Goal: Task Accomplishment & Management: Use online tool/utility

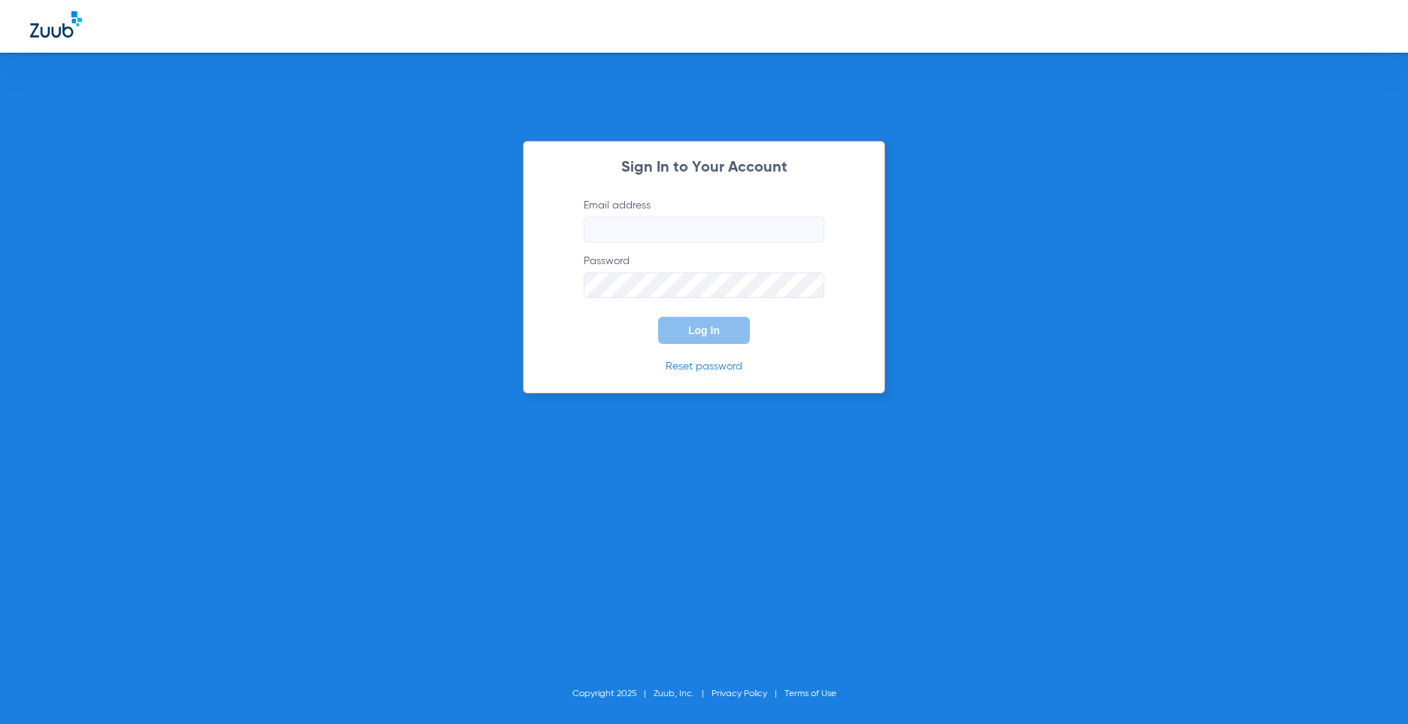
click at [637, 226] on input "Email address" at bounding box center [704, 230] width 241 height 26
type input "[EMAIL_ADDRESS][DOMAIN_NAME]"
click at [735, 330] on button "Log In" at bounding box center [704, 330] width 92 height 27
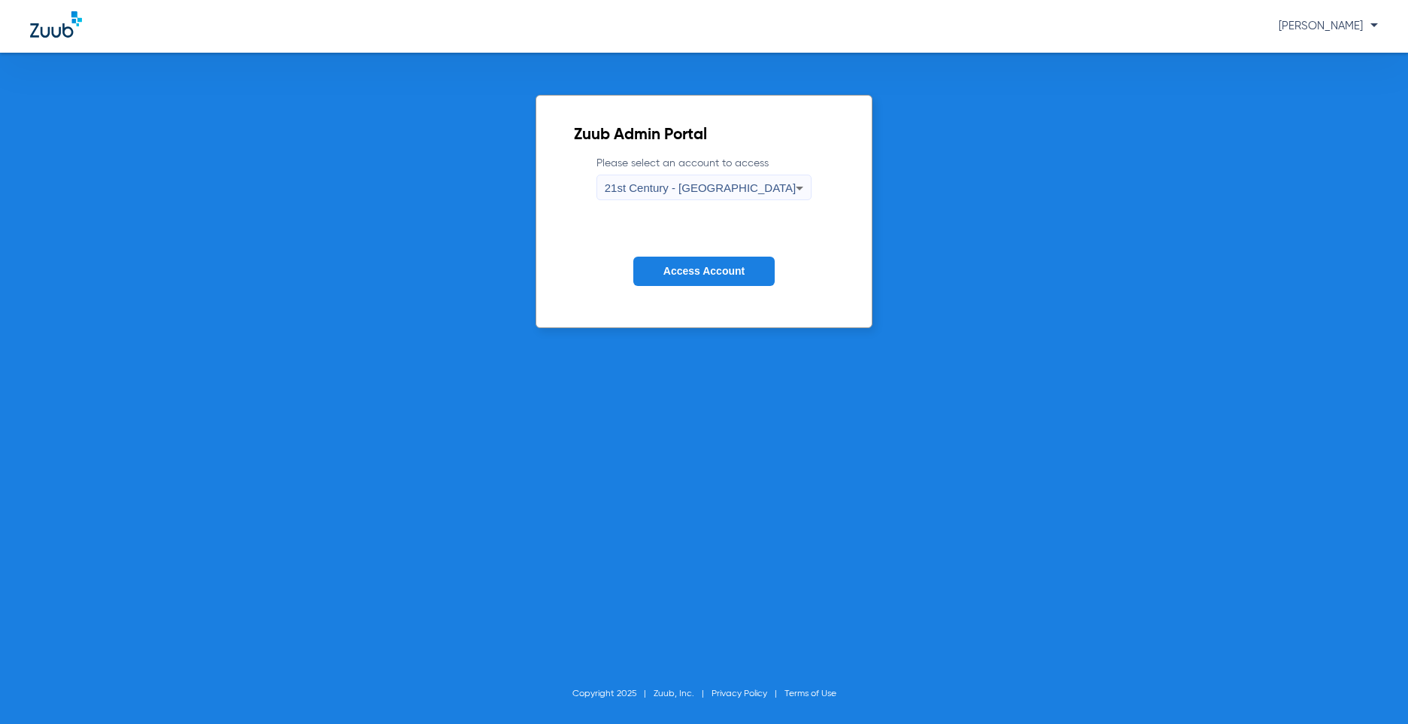
click at [791, 190] on icon at bounding box center [800, 188] width 18 height 18
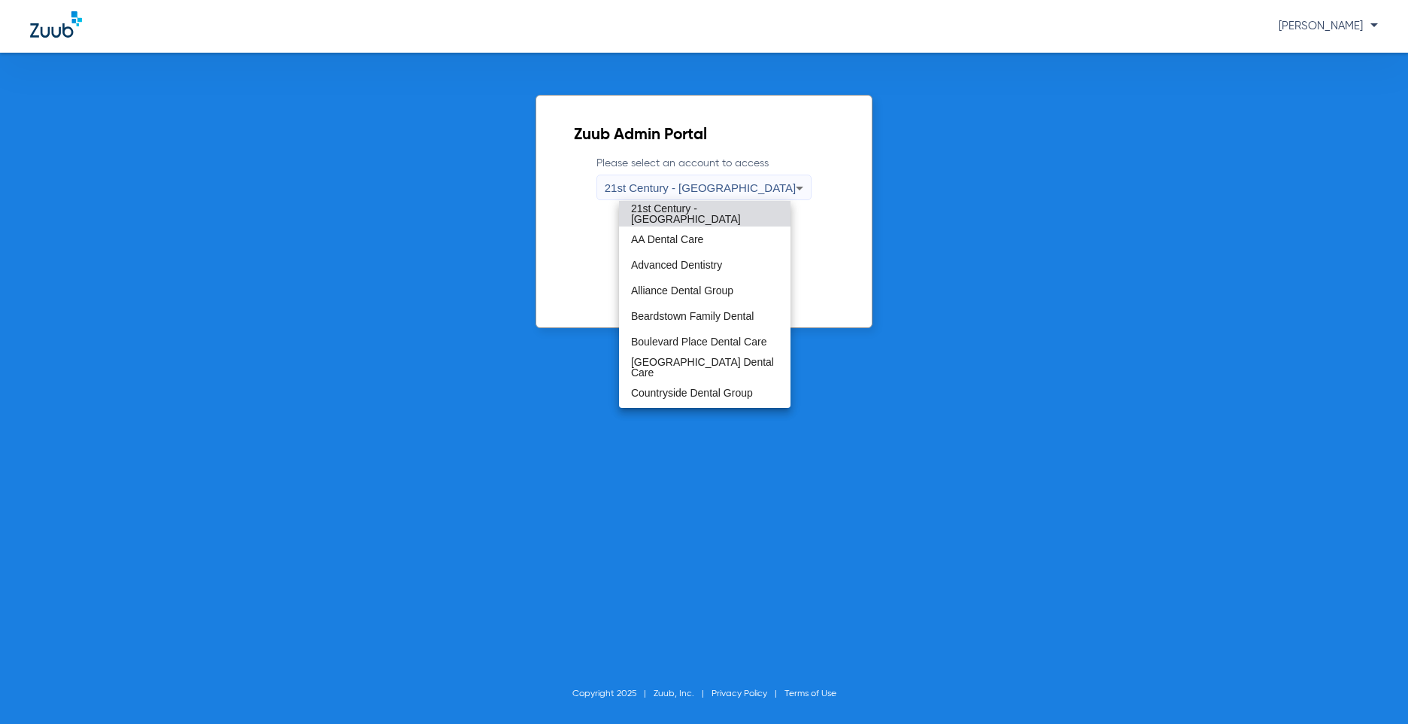
click at [1028, 275] on div at bounding box center [704, 362] width 1408 height 724
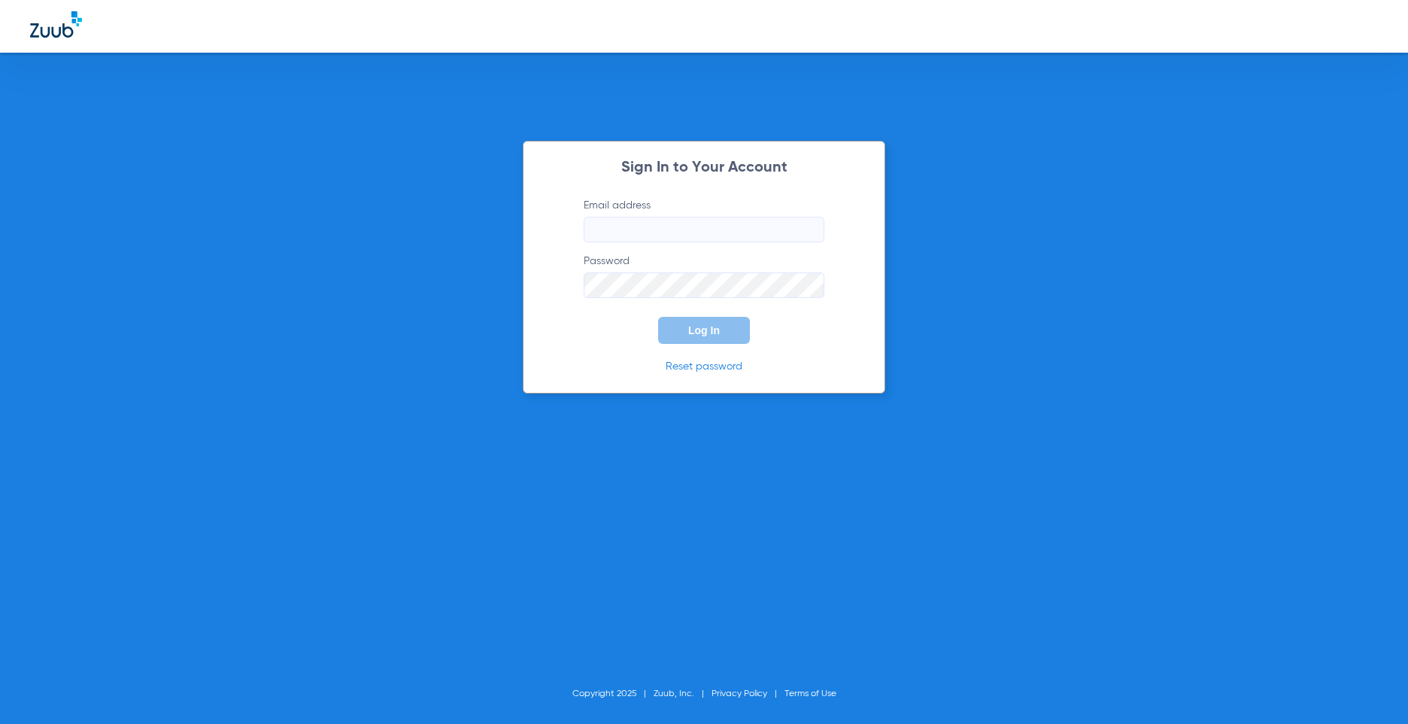
click at [636, 217] on input "Email address" at bounding box center [704, 230] width 241 height 26
click at [755, 227] on input "SHO" at bounding box center [704, 230] width 241 height 26
drag, startPoint x: 731, startPoint y: 238, endPoint x: 355, endPoint y: 219, distance: 376.6
click at [355, 219] on div "Sign In to Your Account Email address shorton@heartland.com Password Required L…" at bounding box center [704, 362] width 1408 height 724
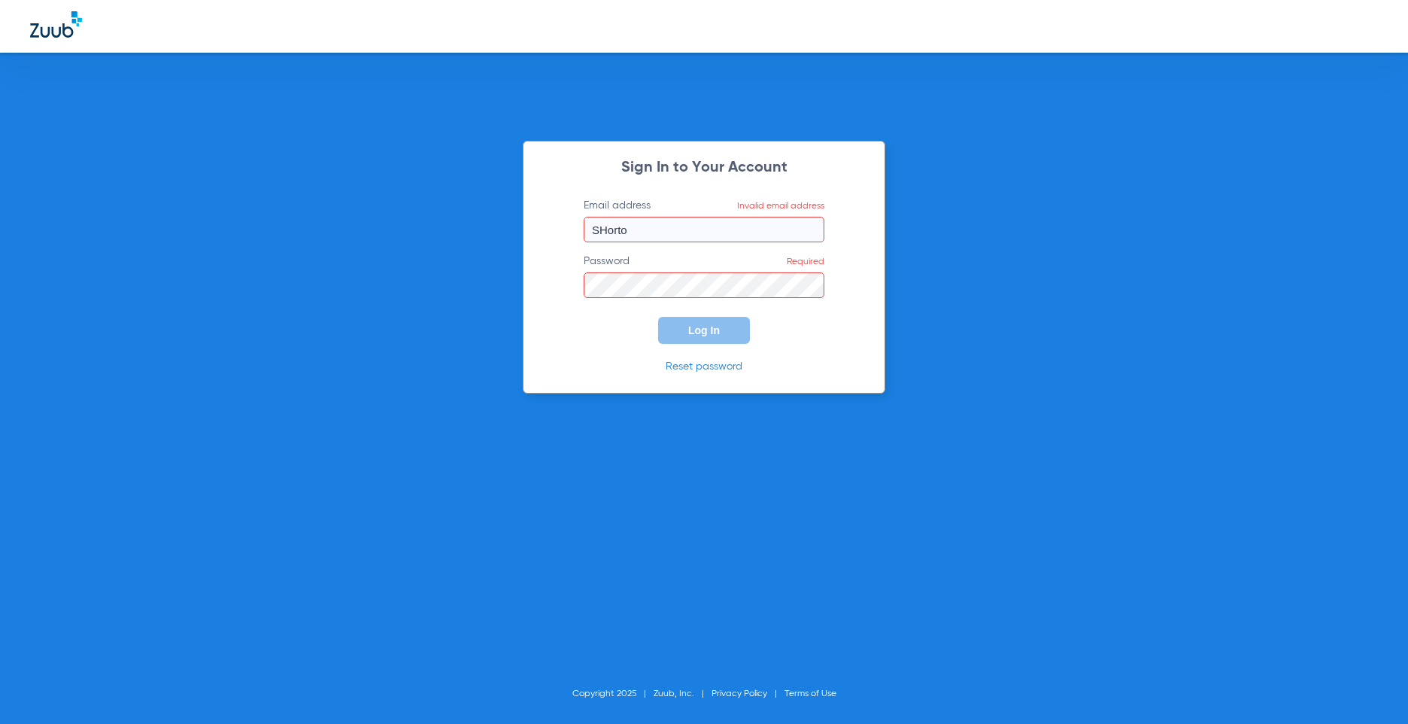
type input "[EMAIL_ADDRESS][DOMAIN_NAME]"
click at [721, 327] on button "Log In" at bounding box center [704, 330] width 92 height 27
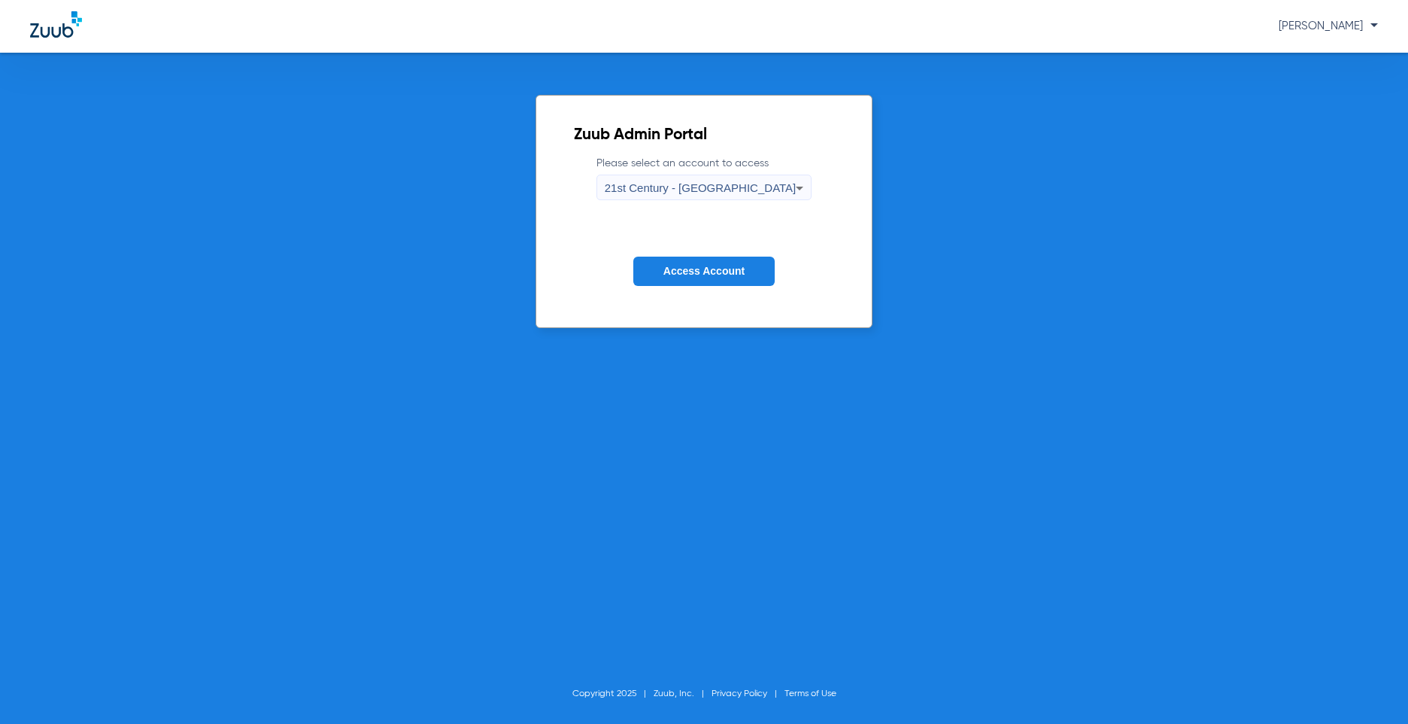
click at [791, 179] on icon at bounding box center [800, 188] width 18 height 18
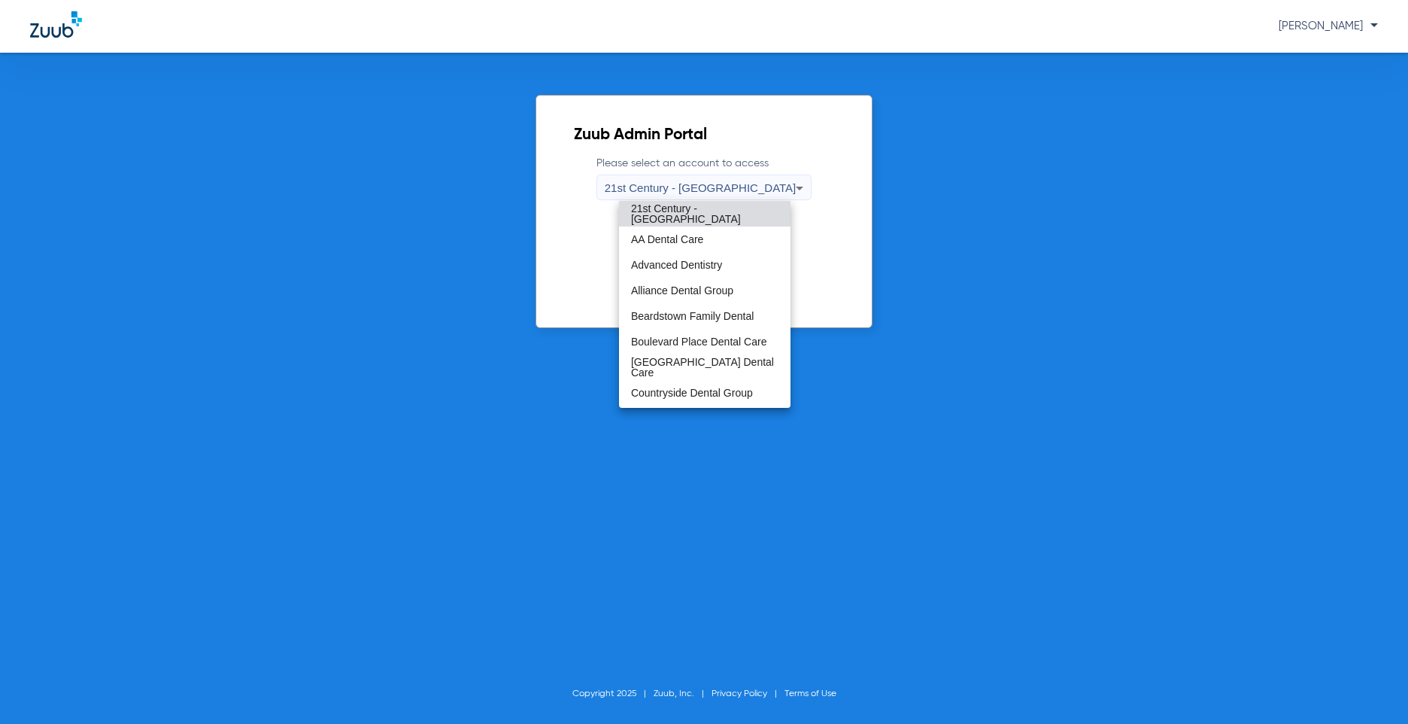
click at [753, 203] on mat-option "21st Century - [GEOGRAPHIC_DATA]" at bounding box center [705, 214] width 172 height 26
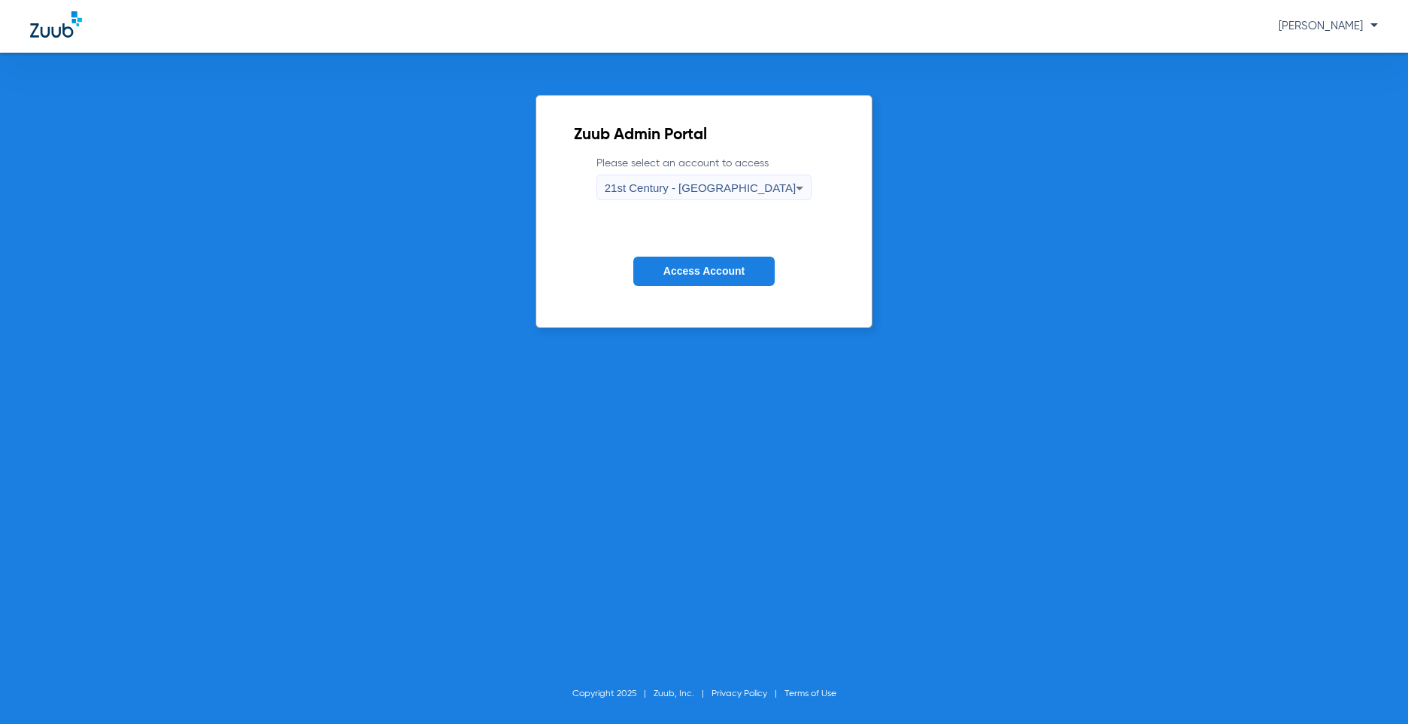
click at [736, 270] on span "Access Account" at bounding box center [704, 271] width 81 height 12
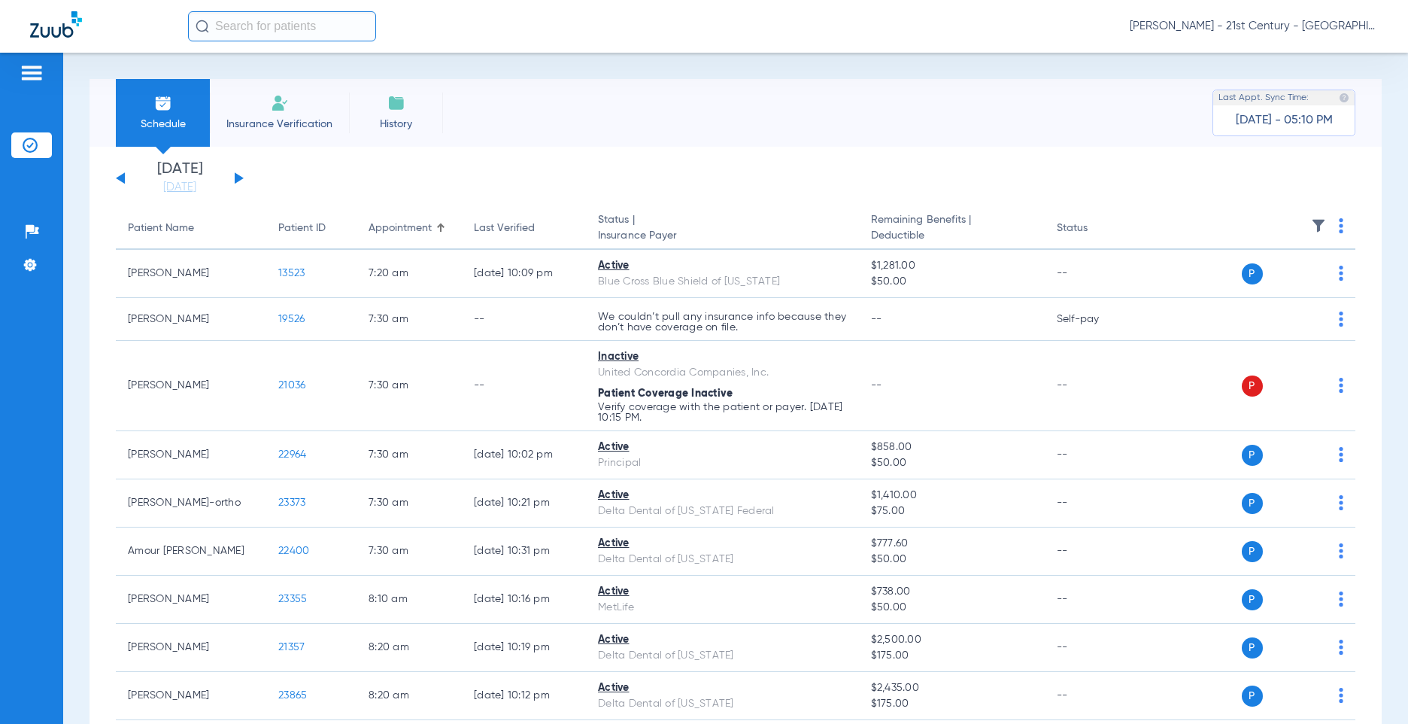
click at [290, 115] on li "Insurance Verification" at bounding box center [279, 113] width 139 height 68
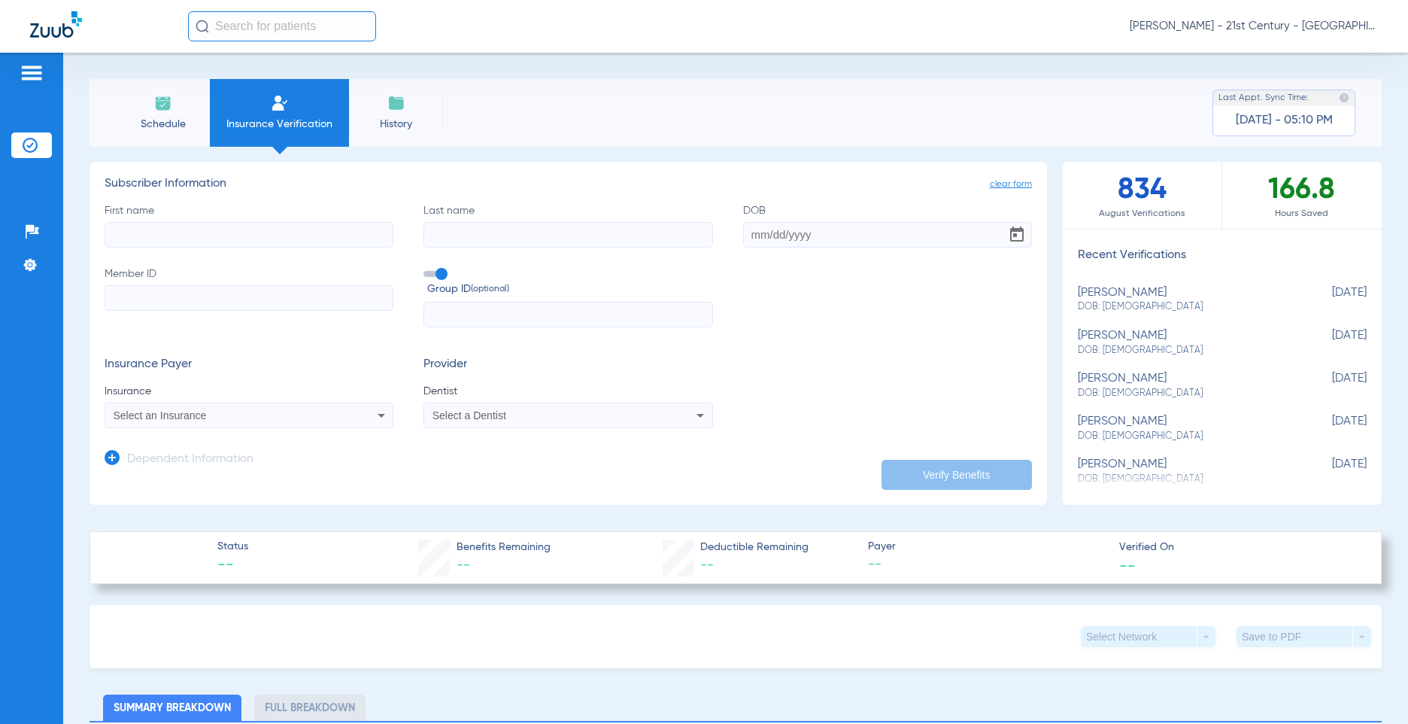
click at [865, 34] on div "Sherry Horton - 21st Century - Springfield" at bounding box center [783, 26] width 1190 height 30
click at [32, 71] on img at bounding box center [32, 73] width 24 height 18
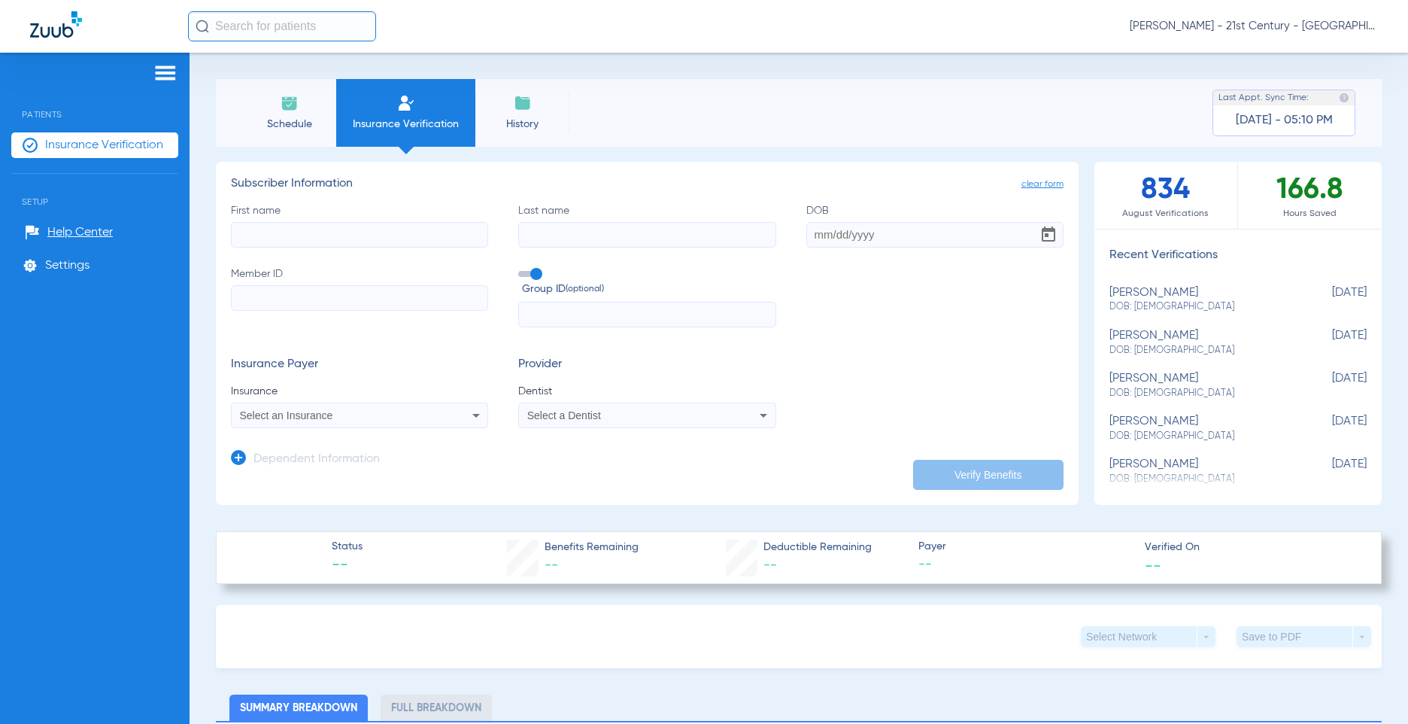
click at [548, 31] on div "Sherry Horton - 21st Century - Springfield" at bounding box center [783, 26] width 1190 height 30
